Goal: Information Seeking & Learning: Learn about a topic

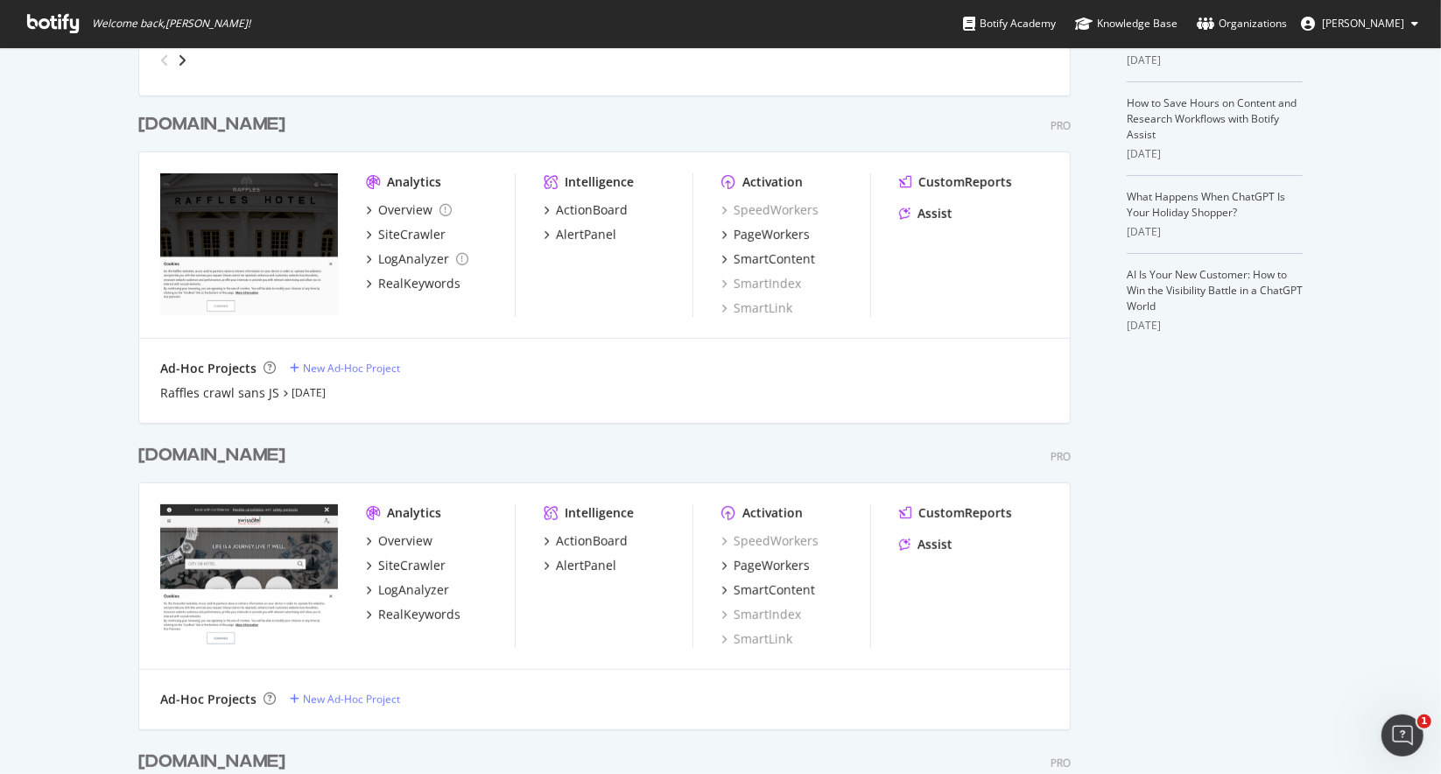
scroll to position [432, 0]
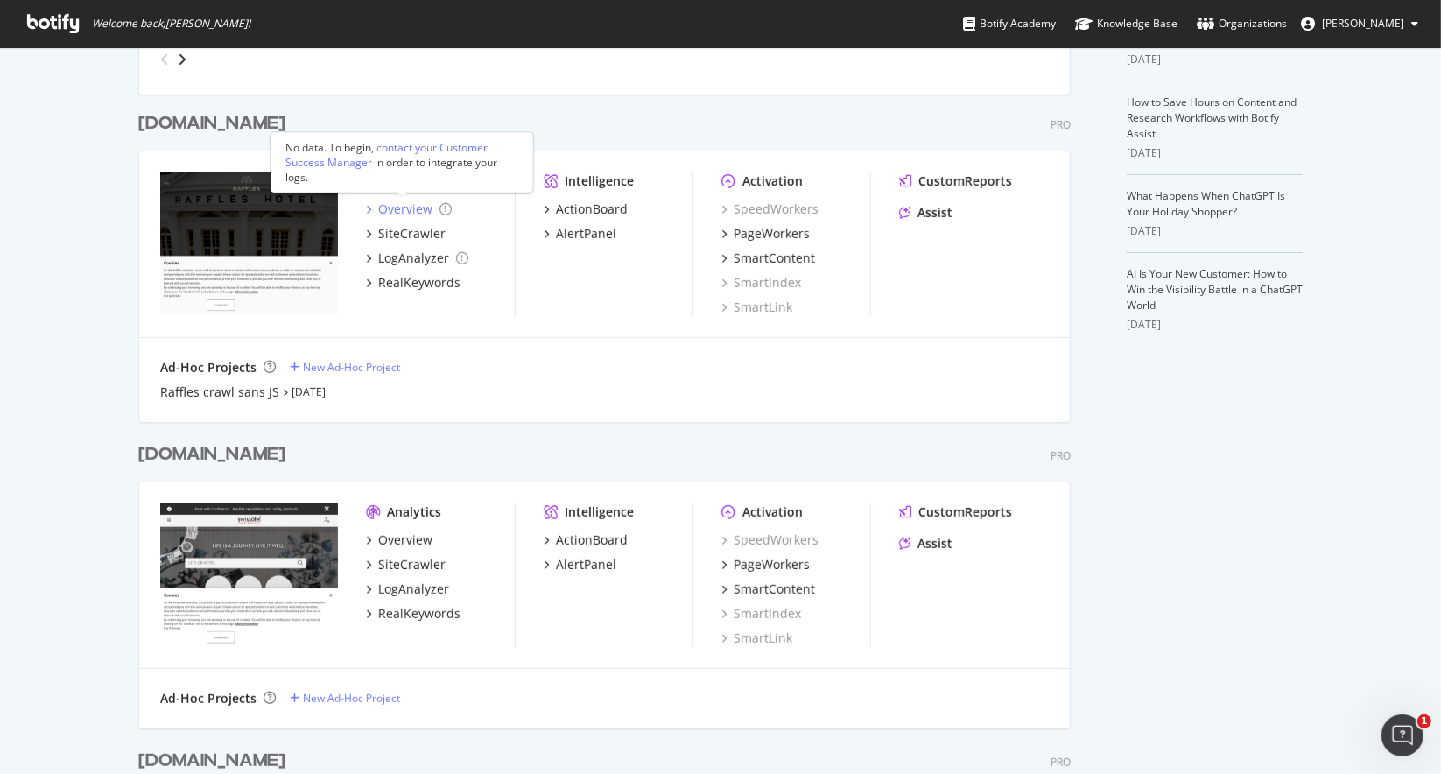
click at [416, 213] on div "Overview" at bounding box center [405, 210] width 54 height 18
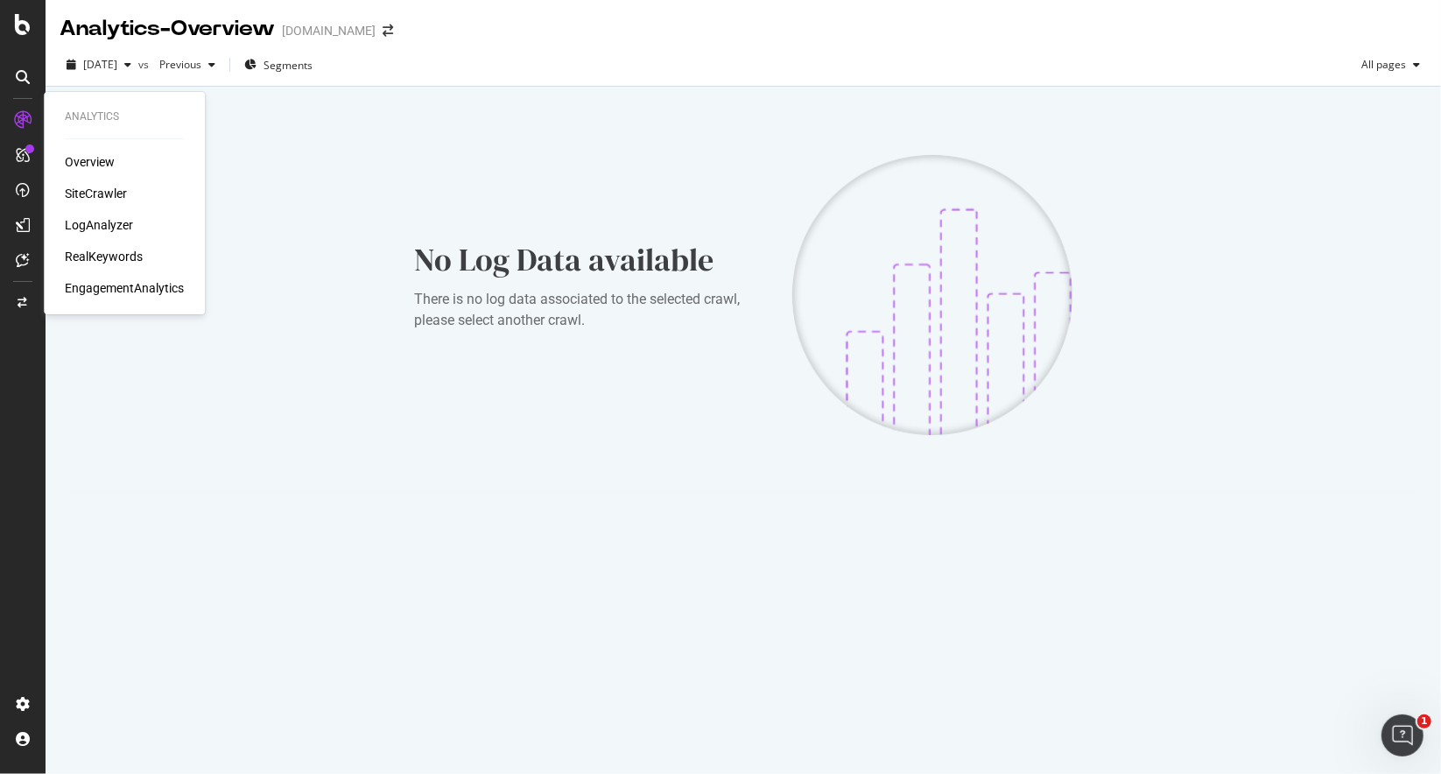
click at [119, 192] on div "SiteCrawler" at bounding box center [96, 194] width 62 height 18
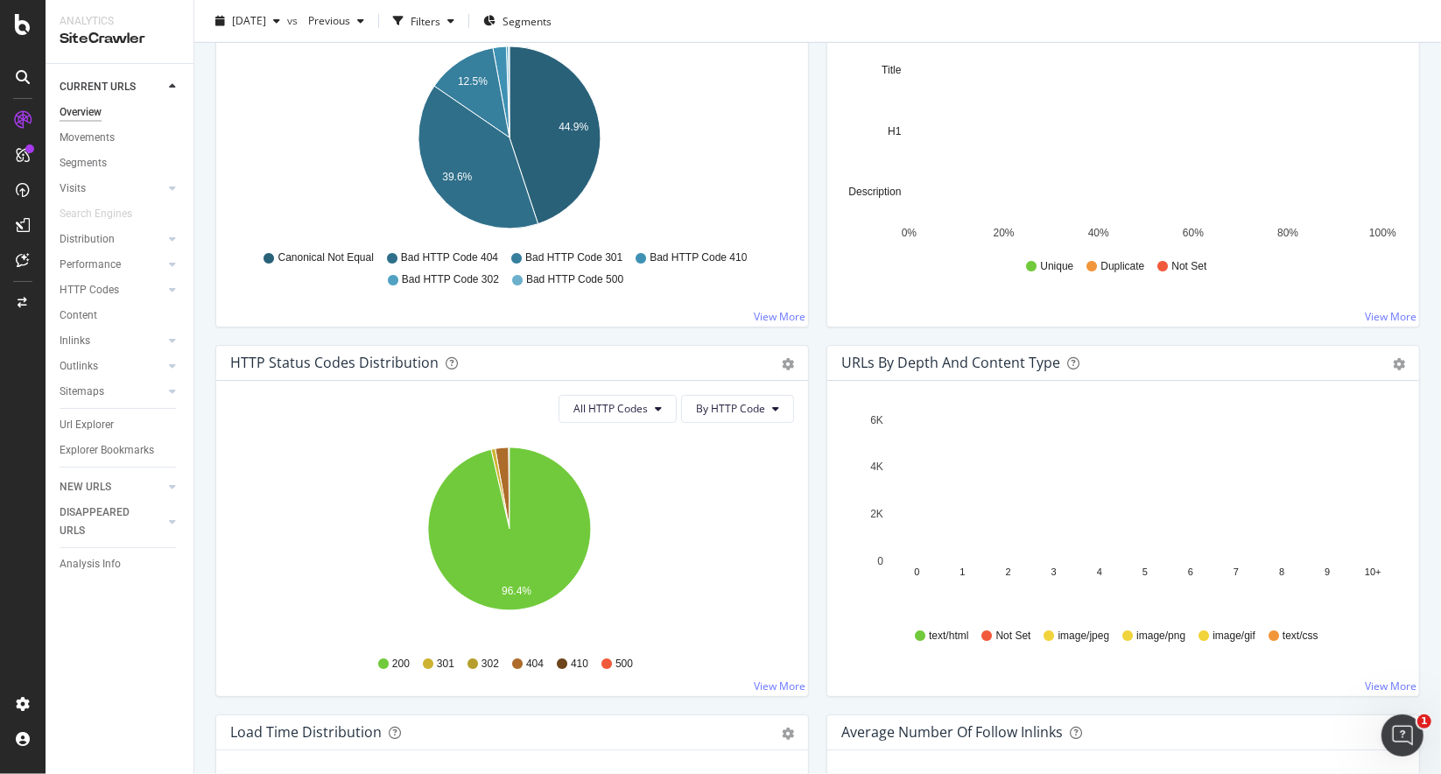
scroll to position [593, 0]
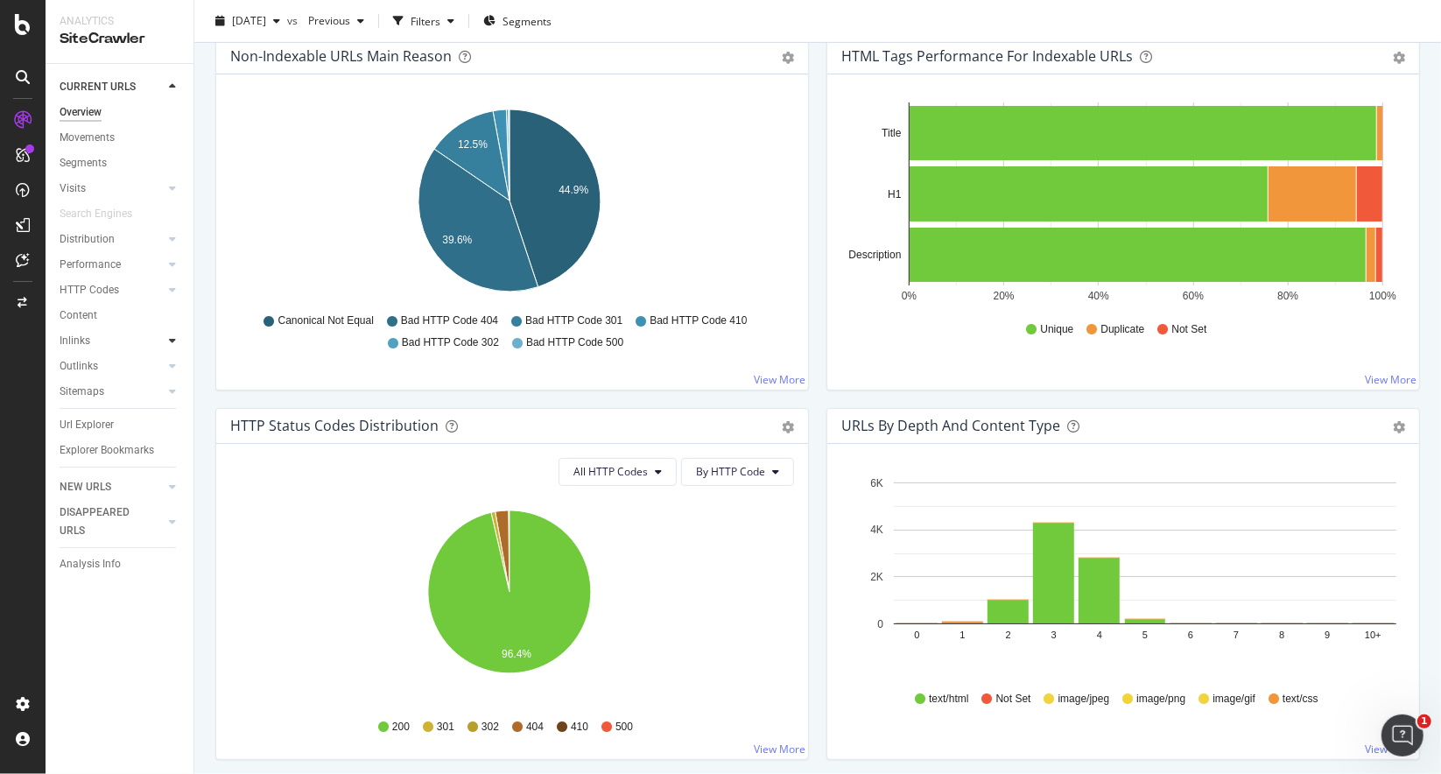
click at [175, 342] on icon at bounding box center [172, 340] width 7 height 11
click at [91, 418] on div "Insights" at bounding box center [86, 417] width 38 height 18
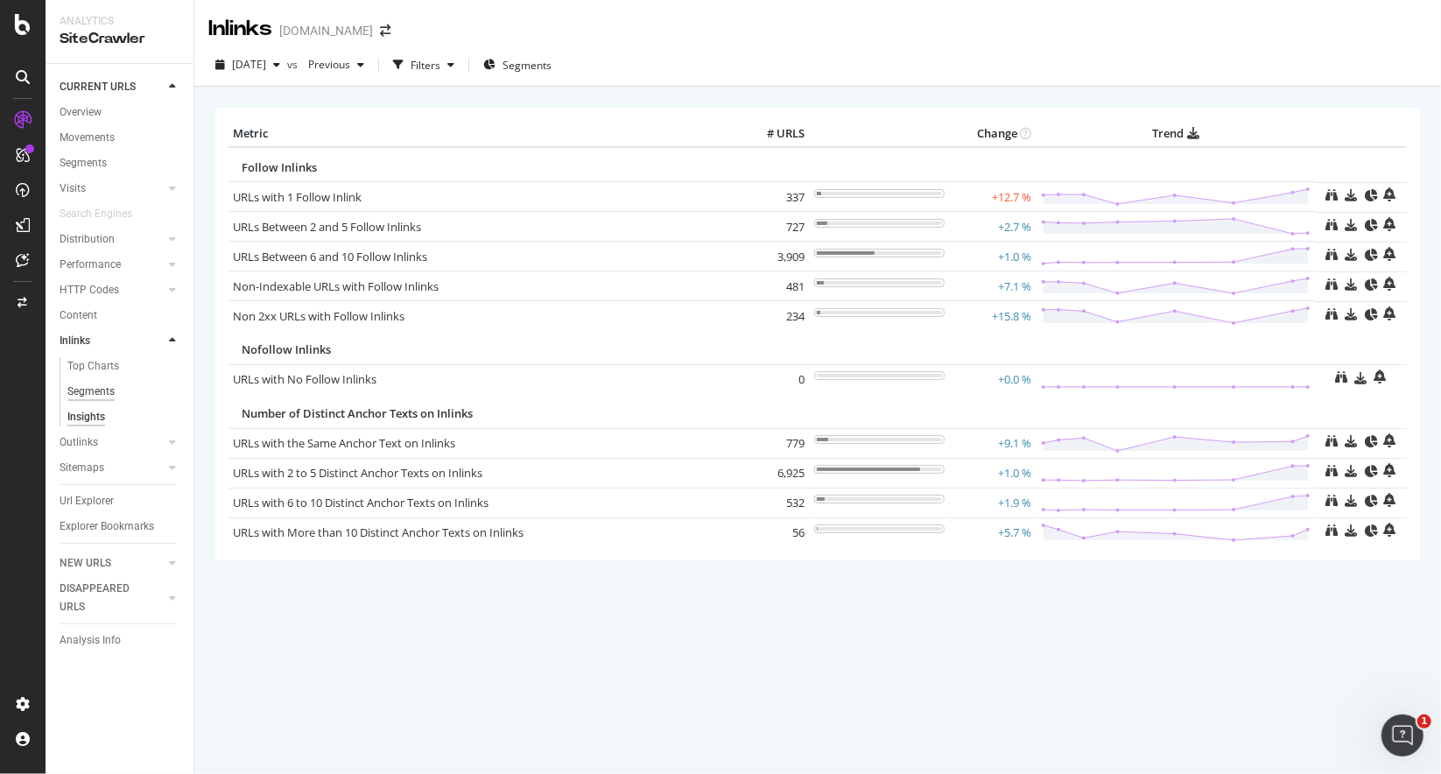
click at [94, 383] on div "Segments" at bounding box center [90, 392] width 47 height 18
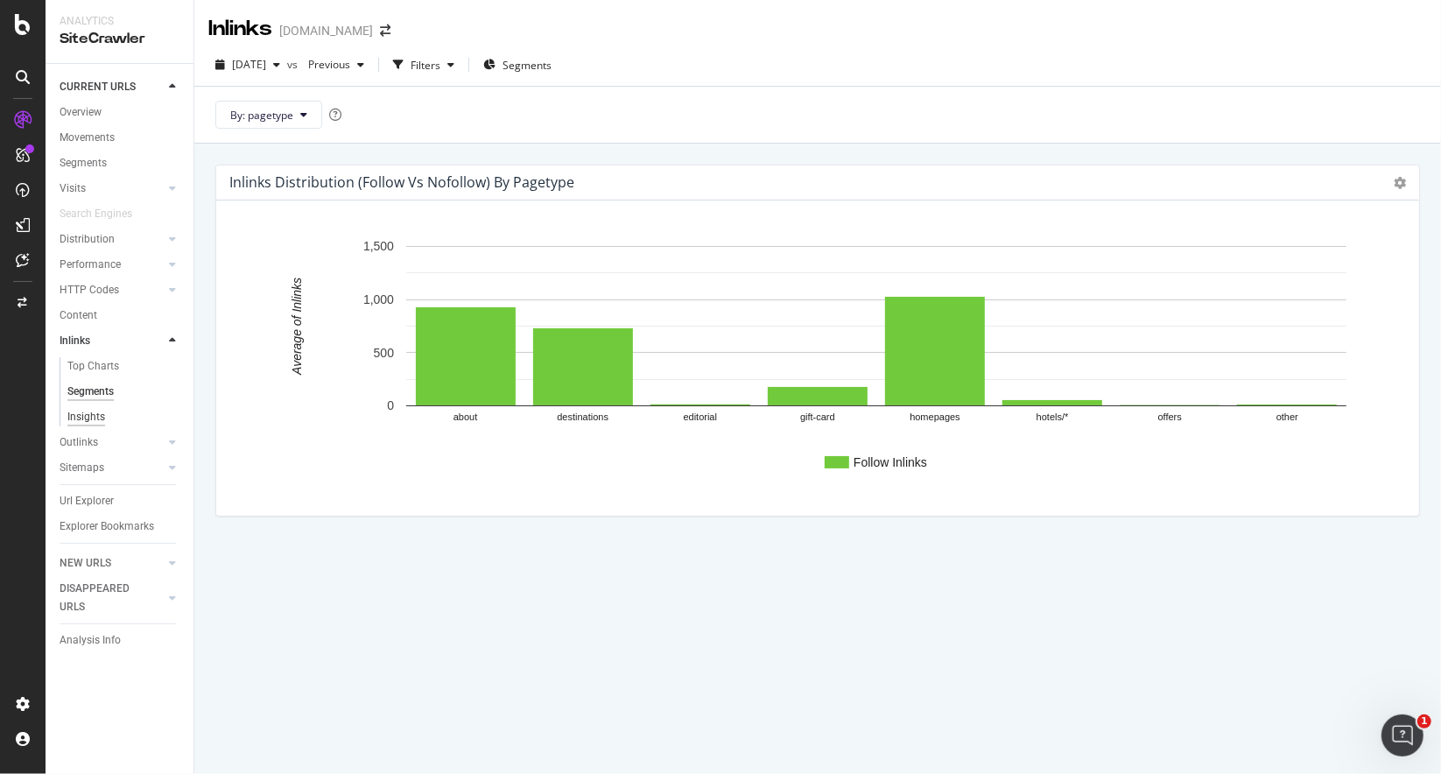
click at [88, 419] on div "Insights" at bounding box center [86, 417] width 38 height 18
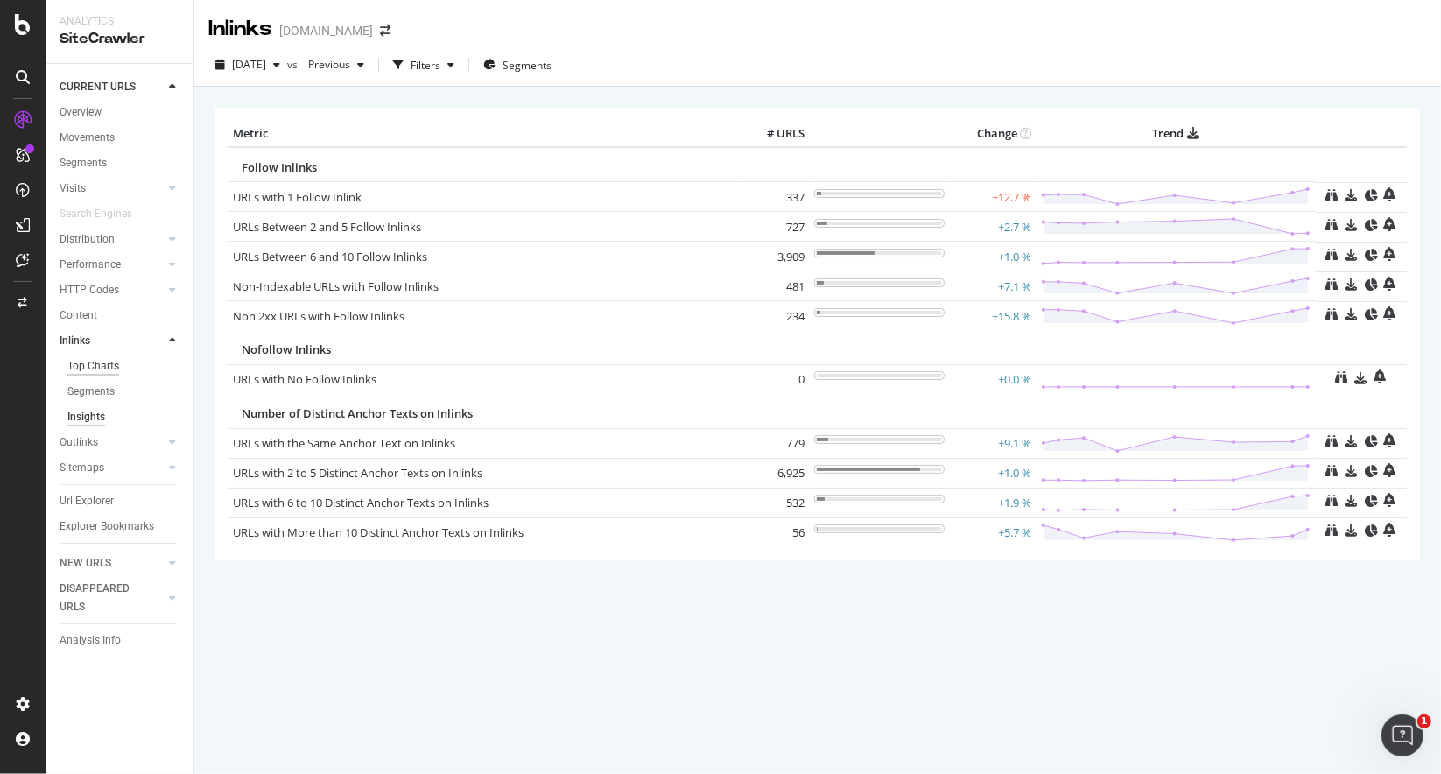
click at [88, 372] on div "Top Charts" at bounding box center [93, 366] width 52 height 18
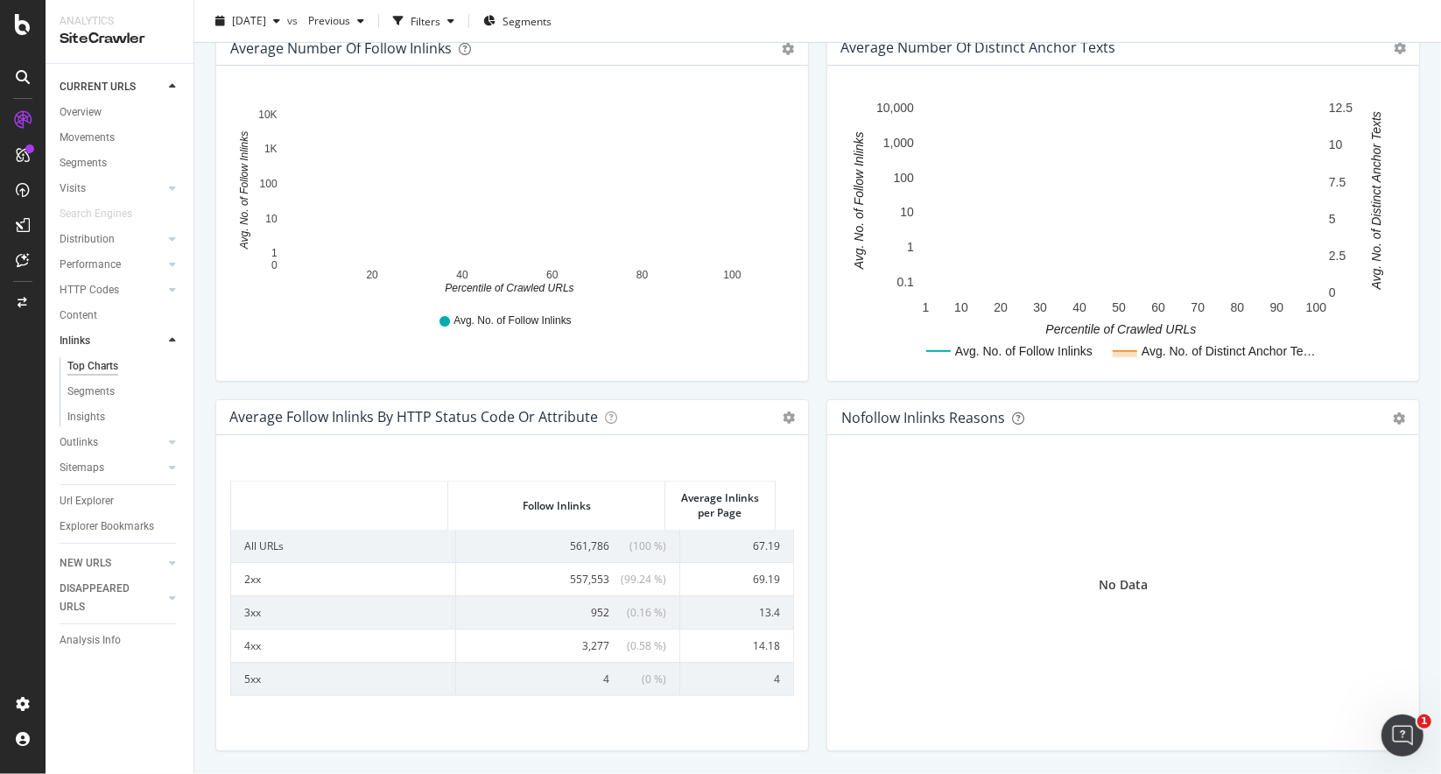
scroll to position [630, 0]
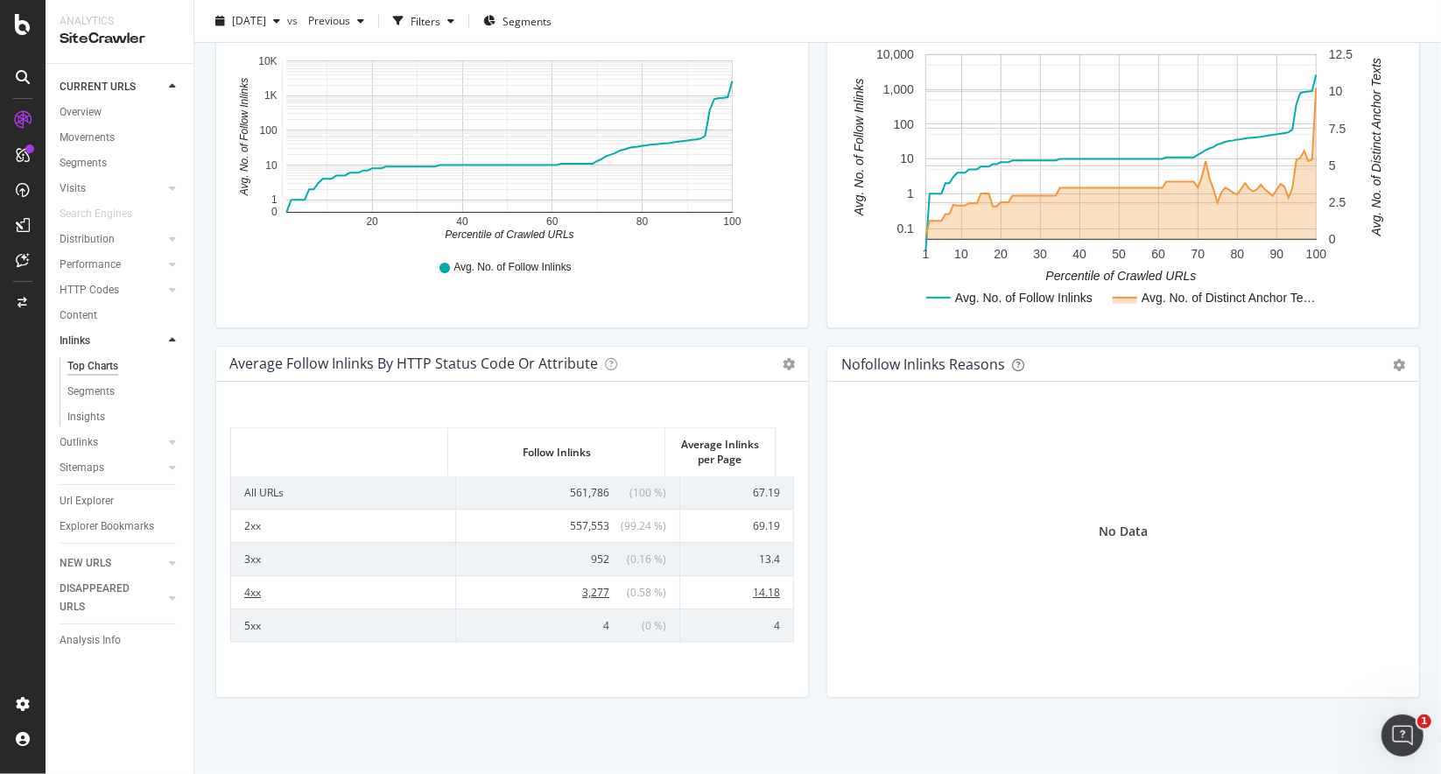
click at [363, 590] on td "4xx" at bounding box center [343, 591] width 225 height 33
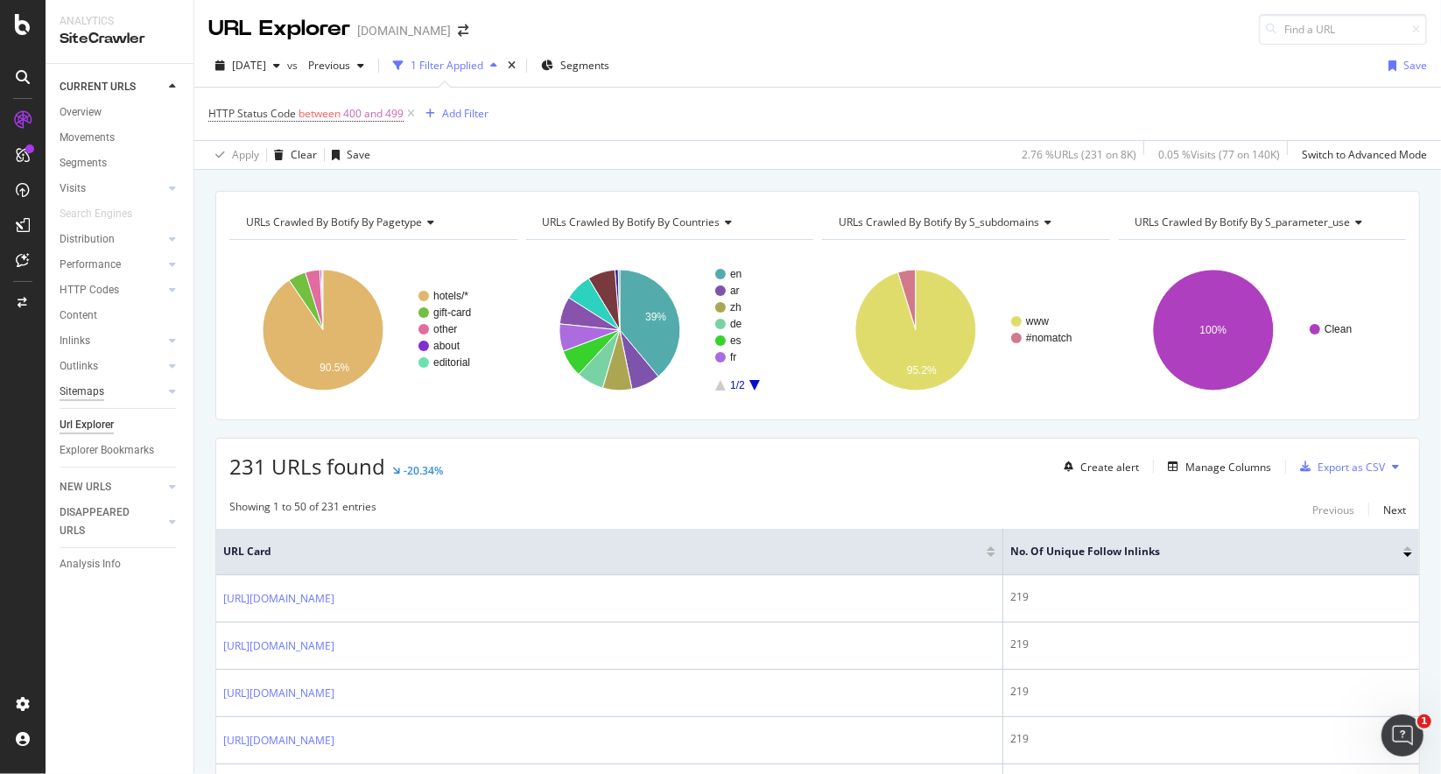
click at [88, 391] on div "Sitemaps" at bounding box center [82, 392] width 45 height 18
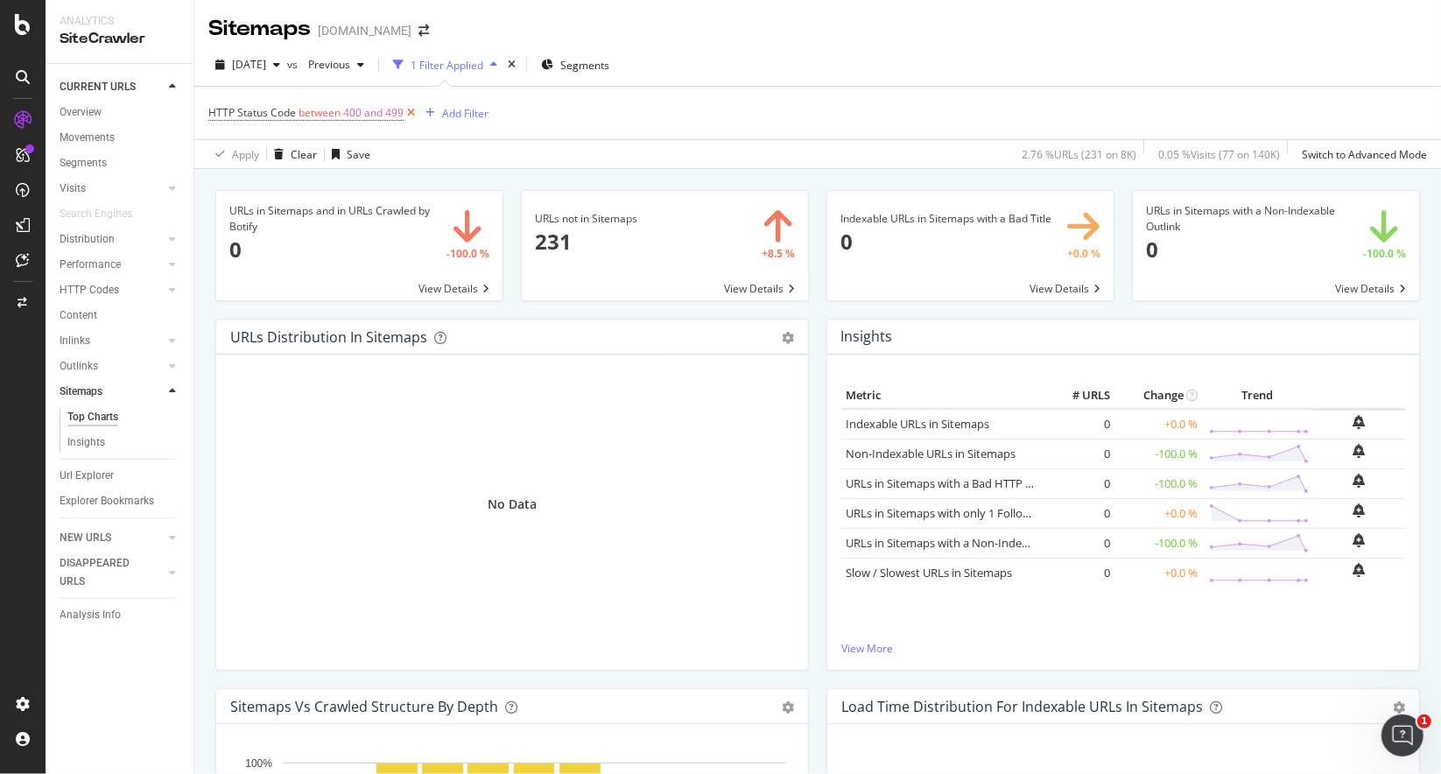
click at [414, 112] on icon at bounding box center [411, 113] width 15 height 18
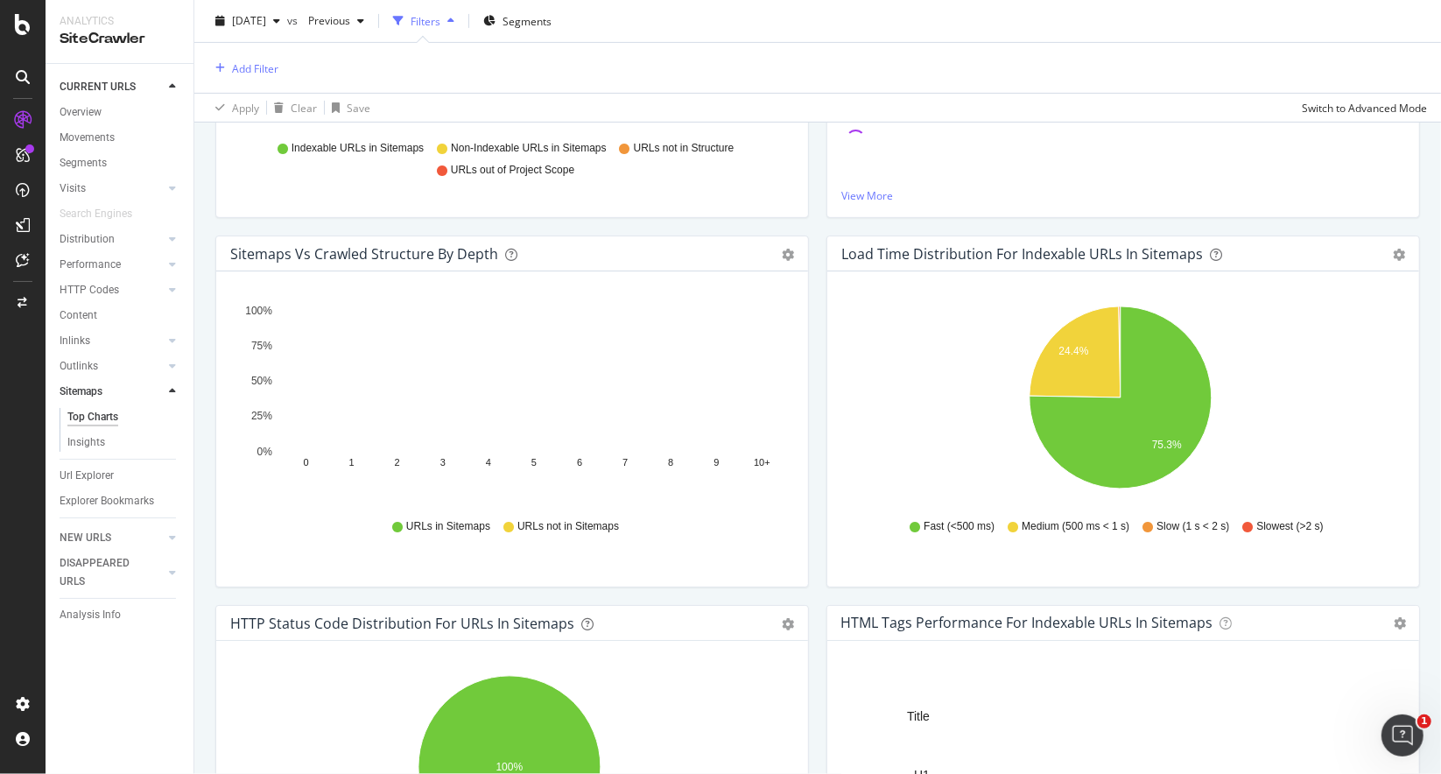
scroll to position [454, 0]
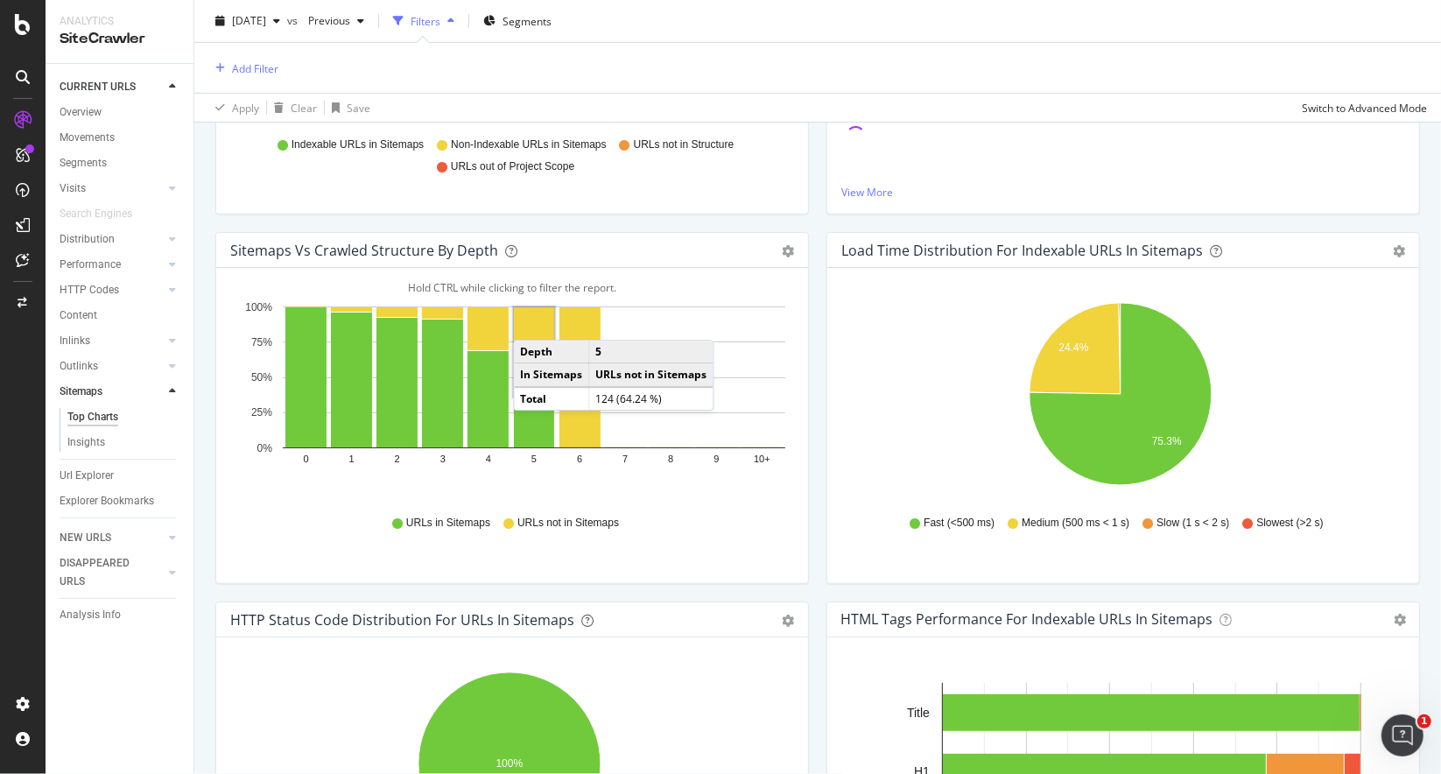
click at [1335, 308] on icon "24.4% 75.3%" at bounding box center [1121, 397] width 559 height 203
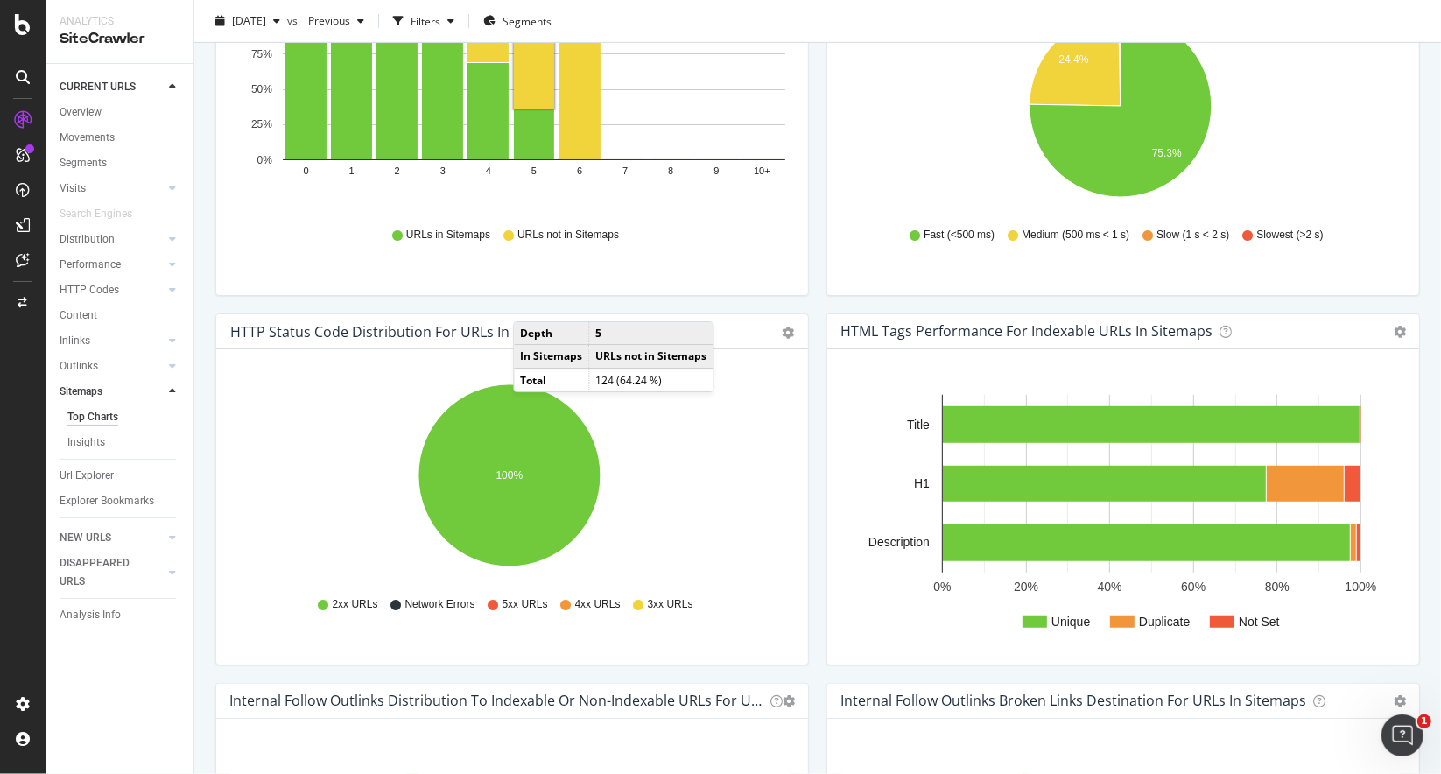
scroll to position [645, 0]
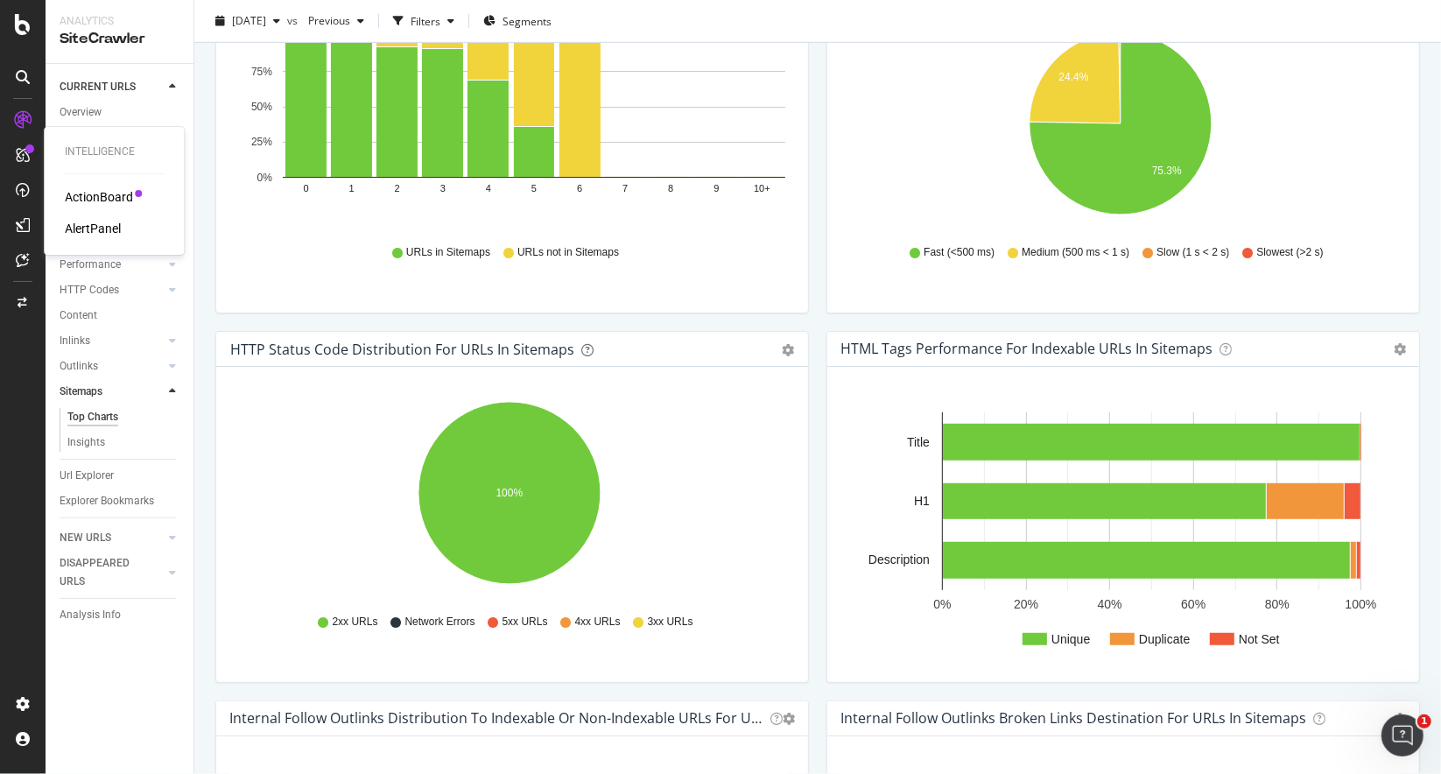
click at [89, 188] on div "ActionBoard" at bounding box center [99, 197] width 68 height 18
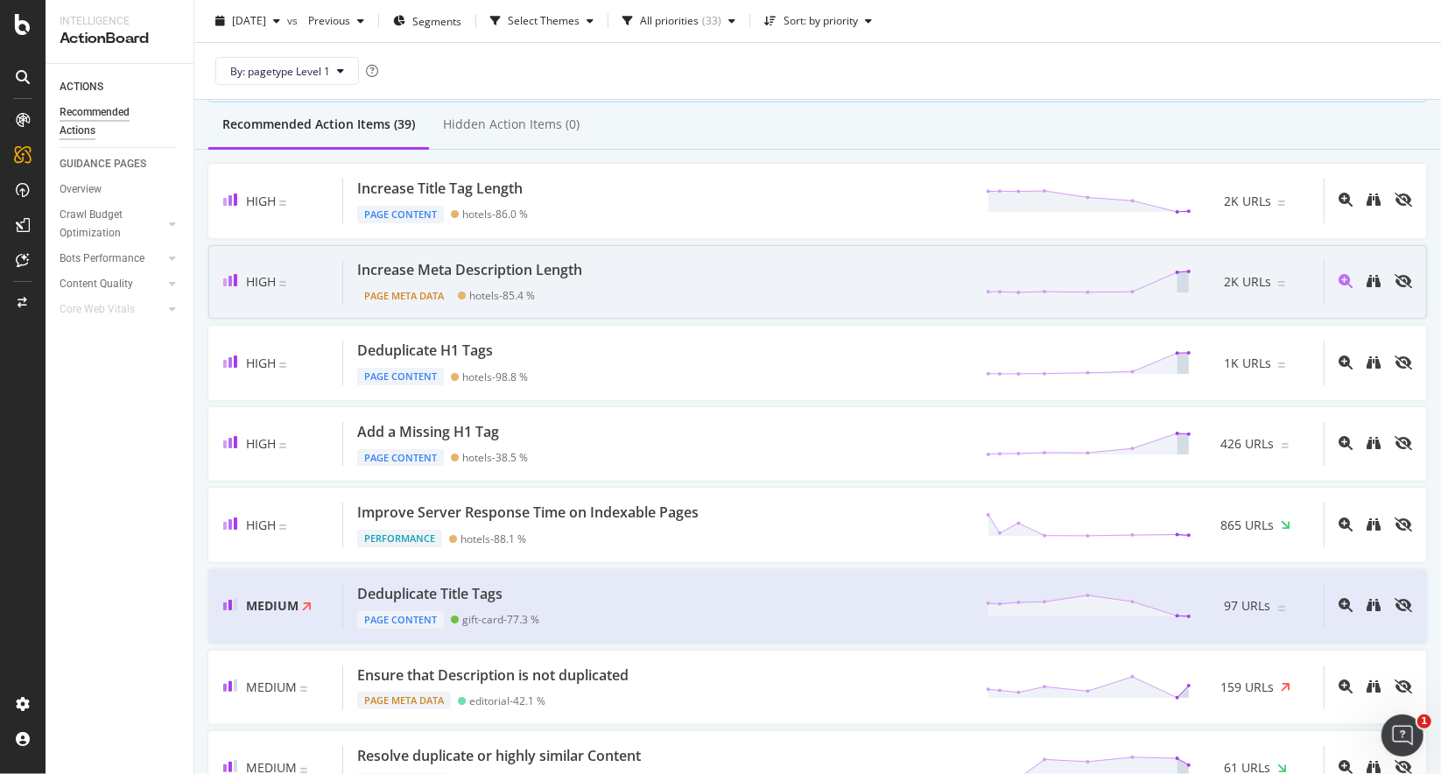
scroll to position [151, 0]
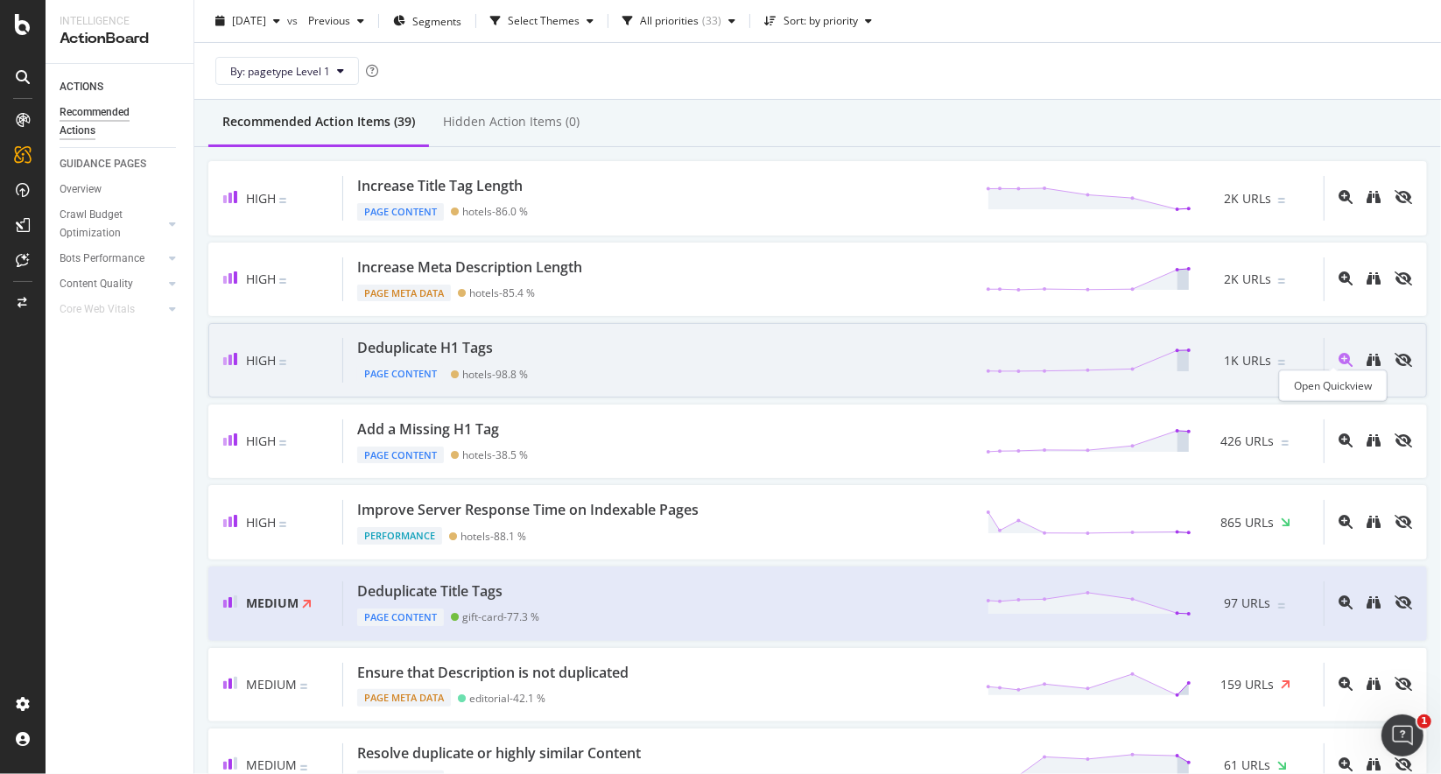
click at [1339, 353] on icon "magnifying-glass-plus" at bounding box center [1346, 360] width 14 height 14
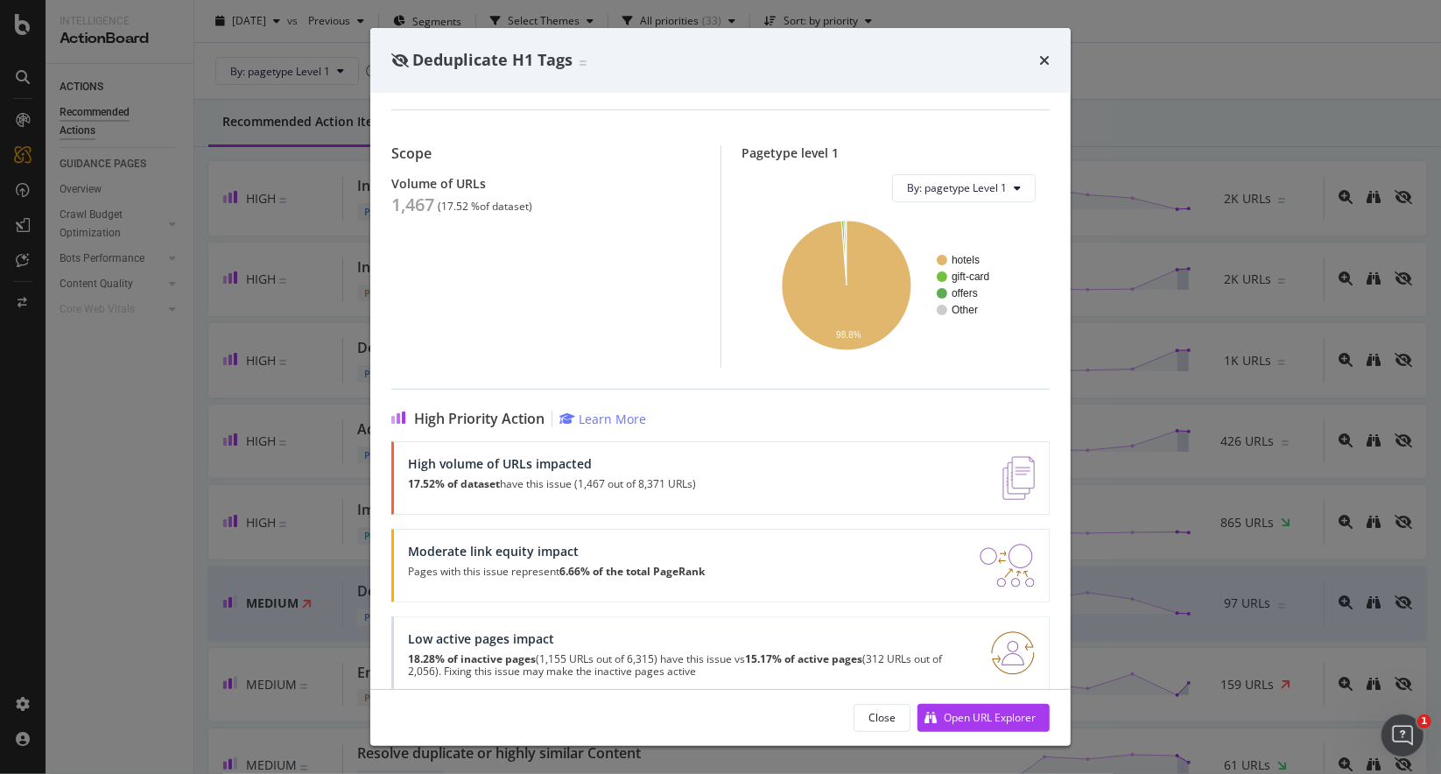
scroll to position [171, 0]
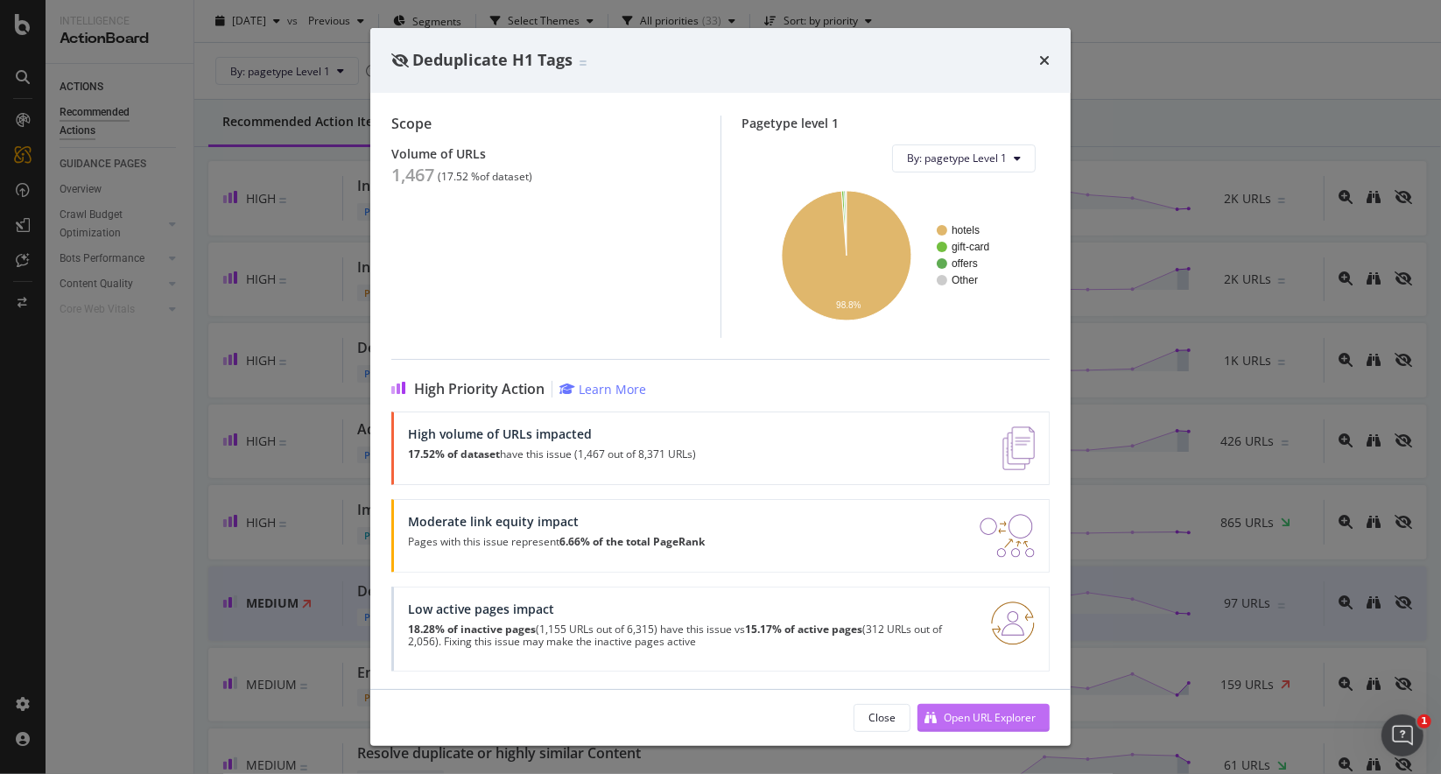
click at [974, 724] on div "Open URL Explorer" at bounding box center [990, 717] width 92 height 15
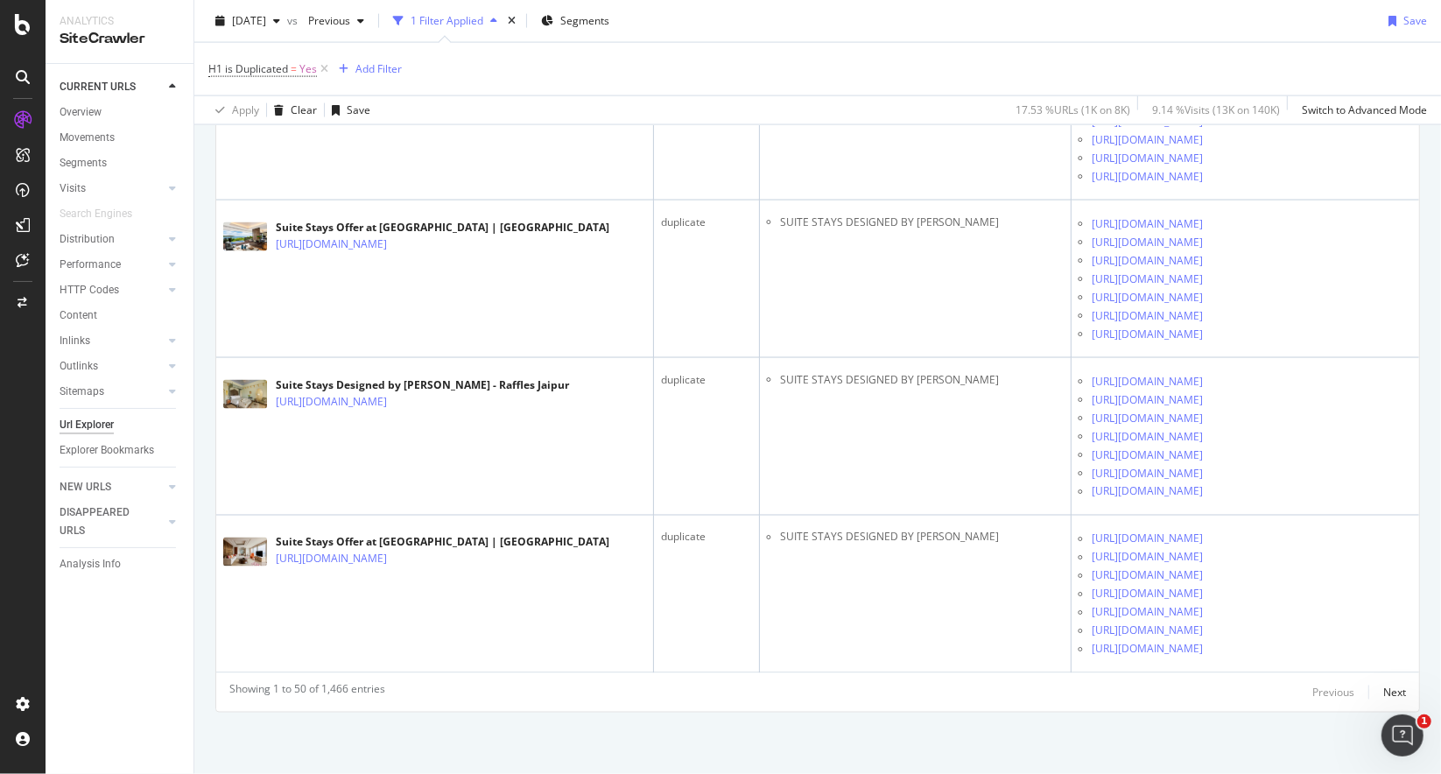
scroll to position [9018, 0]
